Goal: Go to known website: Access a specific website the user already knows

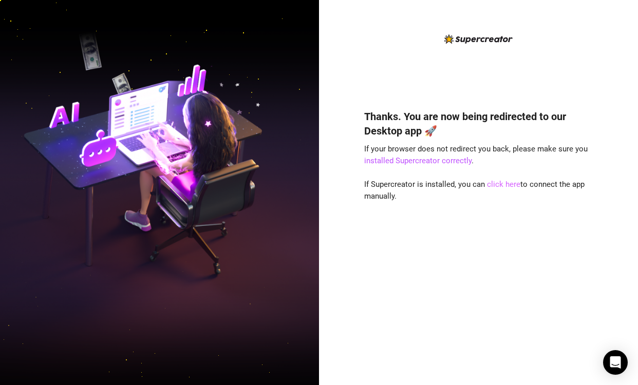
click at [501, 185] on link "click here" at bounding box center [503, 184] width 33 height 9
click at [425, 297] on div "Thanks. You are now being redirected to our Desktop app 🚀 If your browser does …" at bounding box center [478, 232] width 229 height 273
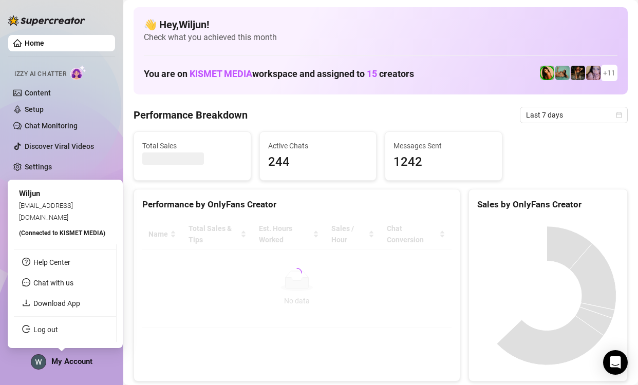
click at [42, 363] on img at bounding box center [38, 362] width 14 height 14
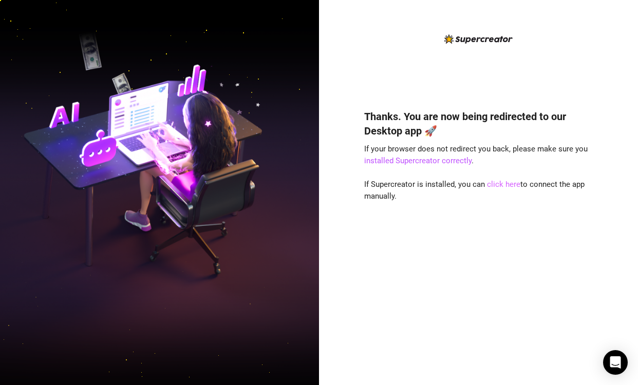
click at [501, 185] on link "click here" at bounding box center [503, 184] width 33 height 9
